Goal: Information Seeking & Learning: Learn about a topic

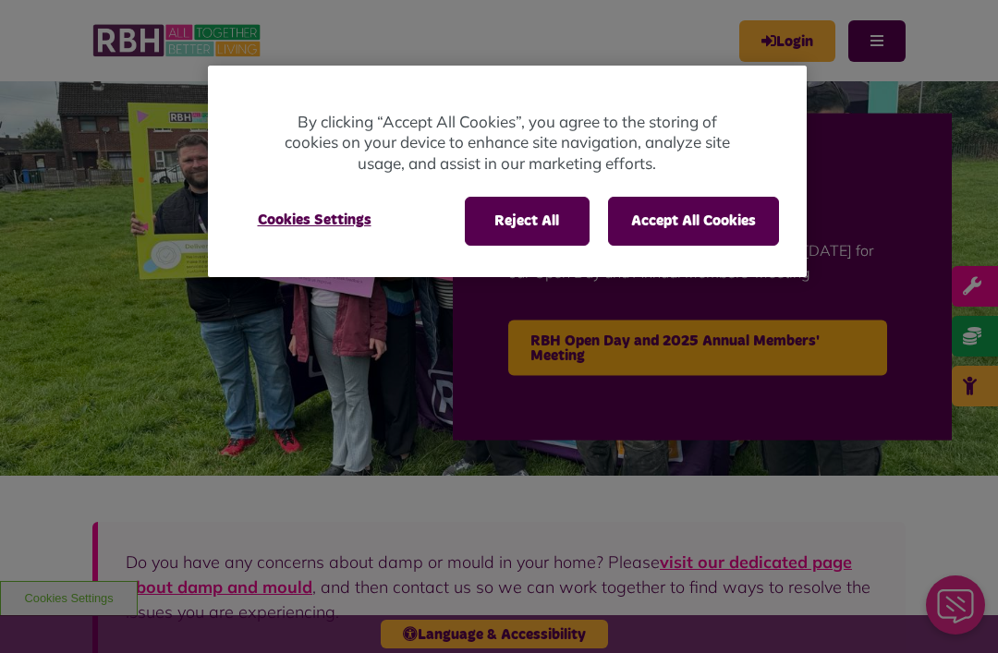
click at [705, 214] on button "Accept All Cookies" at bounding box center [693, 221] width 171 height 48
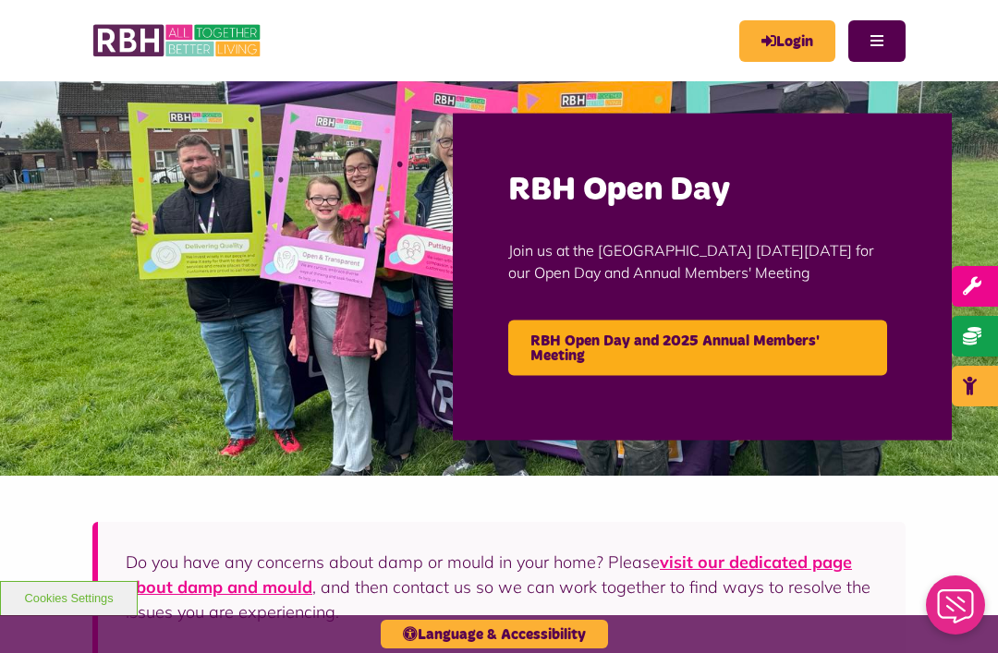
click at [883, 43] on button "Menu" at bounding box center [876, 41] width 57 height 42
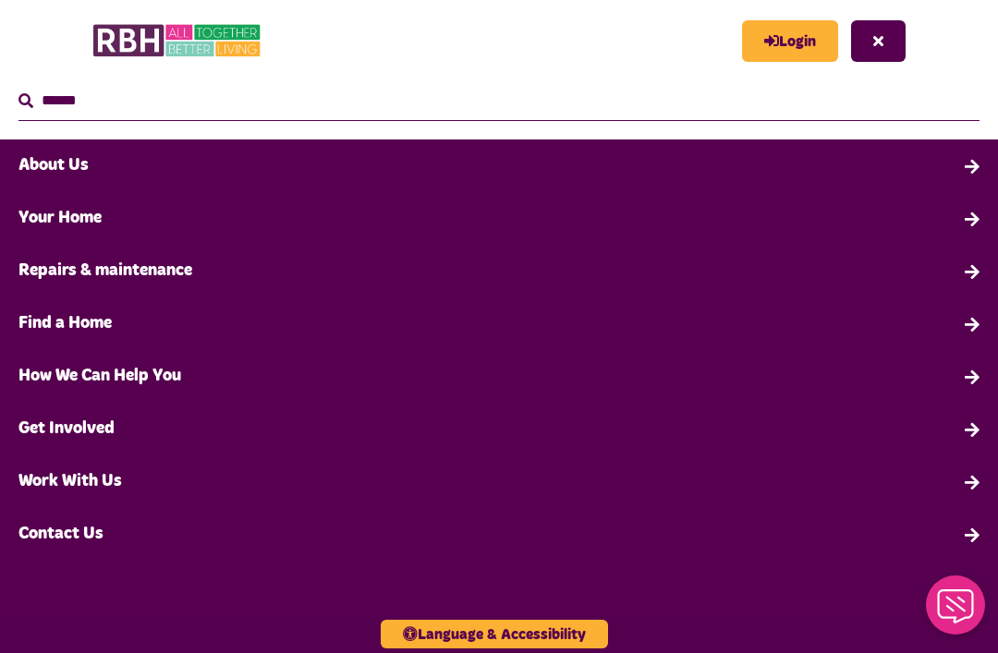
click at [63, 490] on link "Work With Us" at bounding box center [499, 482] width 998 height 53
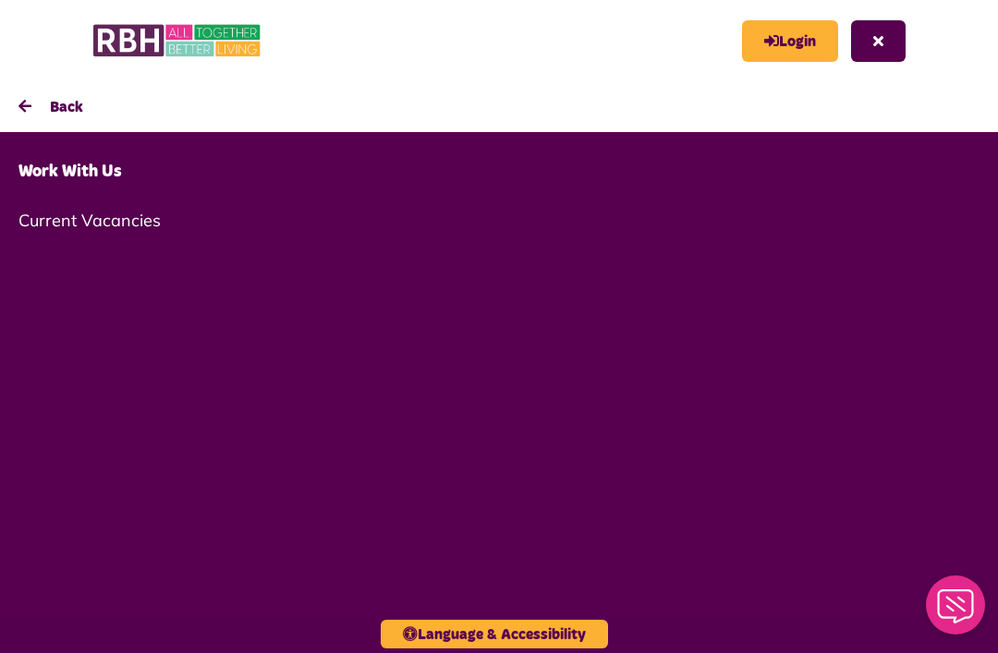
click at [55, 107] on button "Back" at bounding box center [499, 106] width 998 height 51
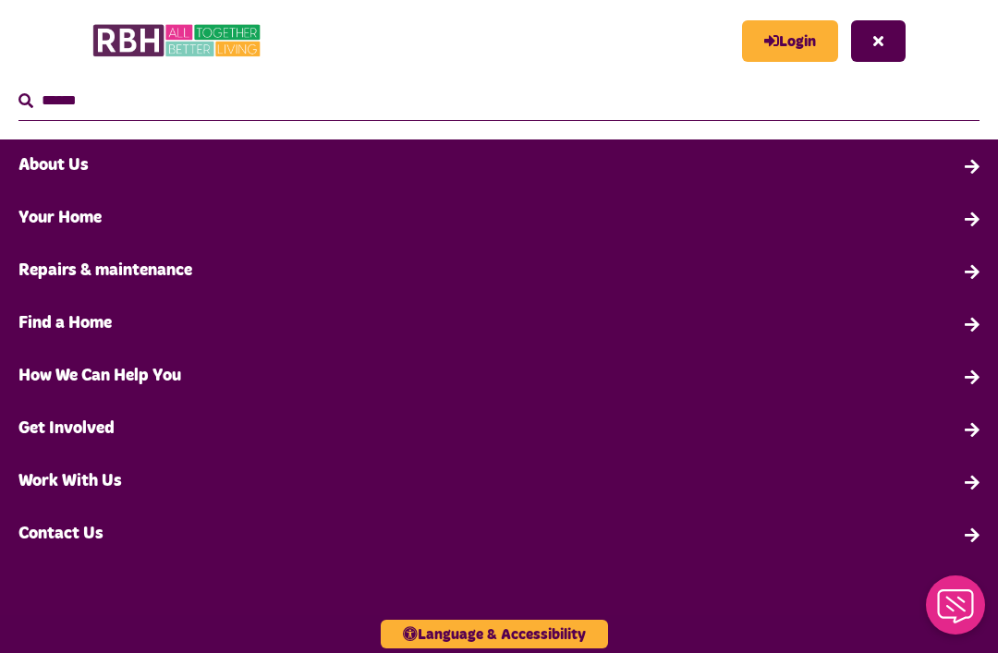
click at [50, 384] on link "How We Can Help You" at bounding box center [499, 376] width 998 height 53
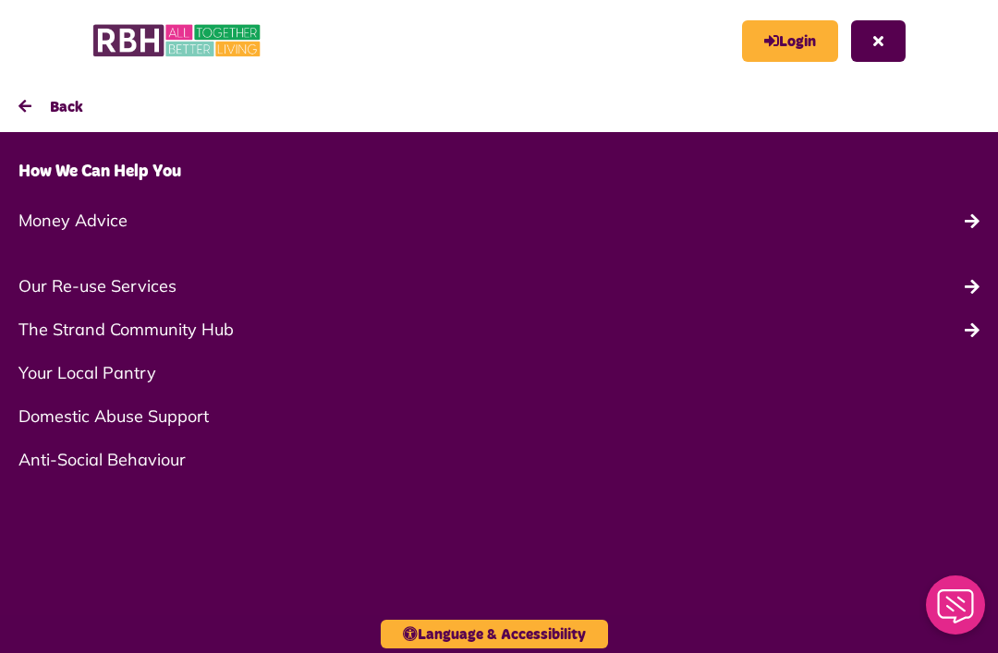
click at [16, 103] on button "Back" at bounding box center [499, 106] width 998 height 51
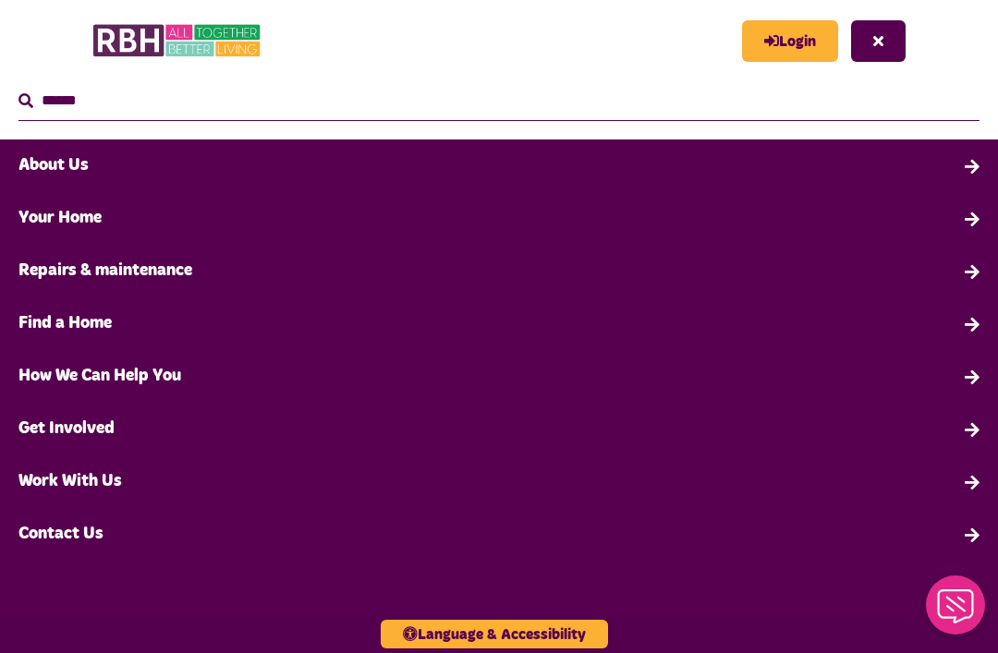
click at [50, 168] on link "About Us" at bounding box center [499, 166] width 998 height 53
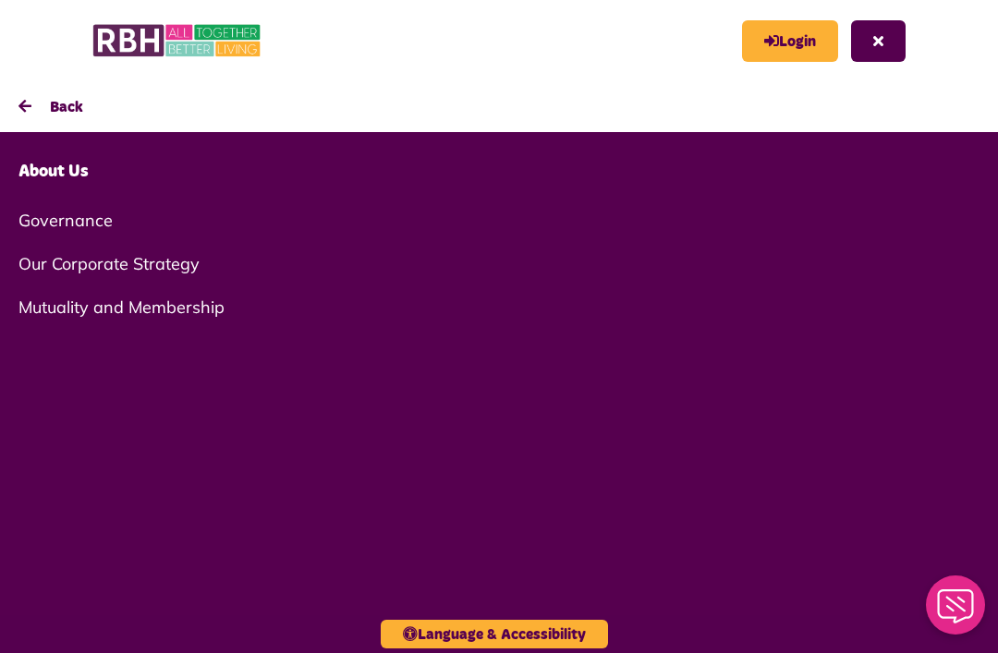
click at [52, 221] on link "Governance" at bounding box center [499, 220] width 998 height 43
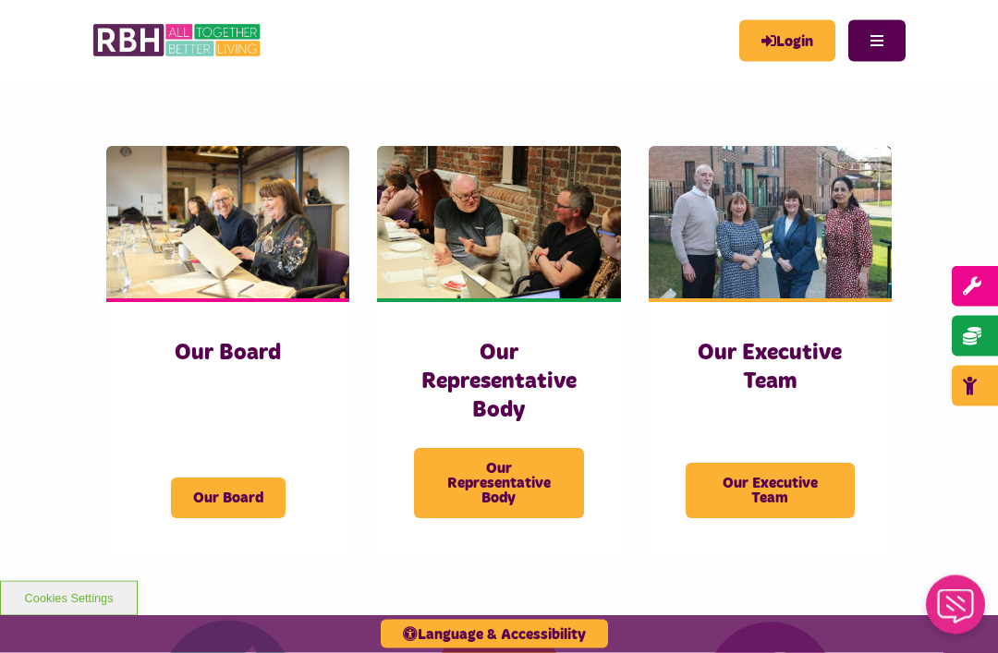
scroll to position [205, 0]
click at [217, 499] on span "Our Board" at bounding box center [228, 498] width 115 height 41
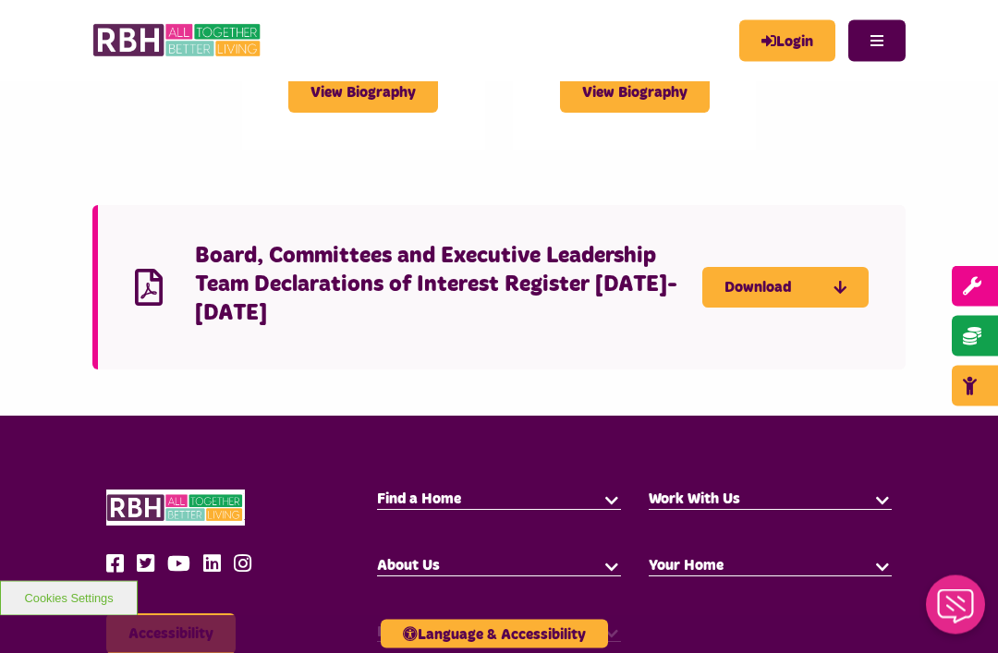
scroll to position [4265, 0]
click at [761, 308] on link "Download" at bounding box center [785, 287] width 166 height 41
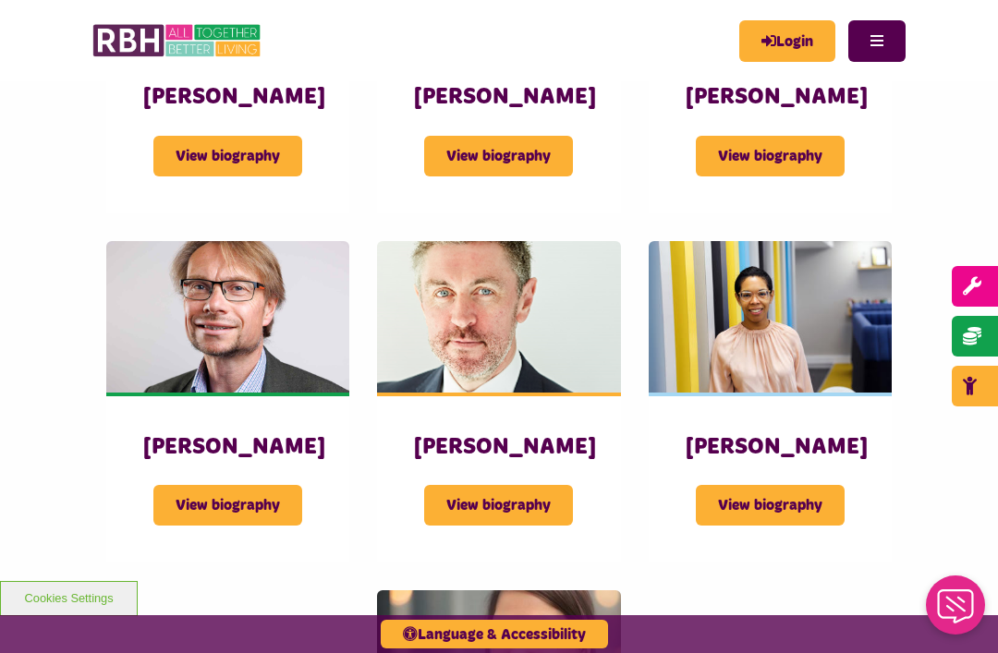
scroll to position [1348, 0]
